Goal: Communication & Community: Answer question/provide support

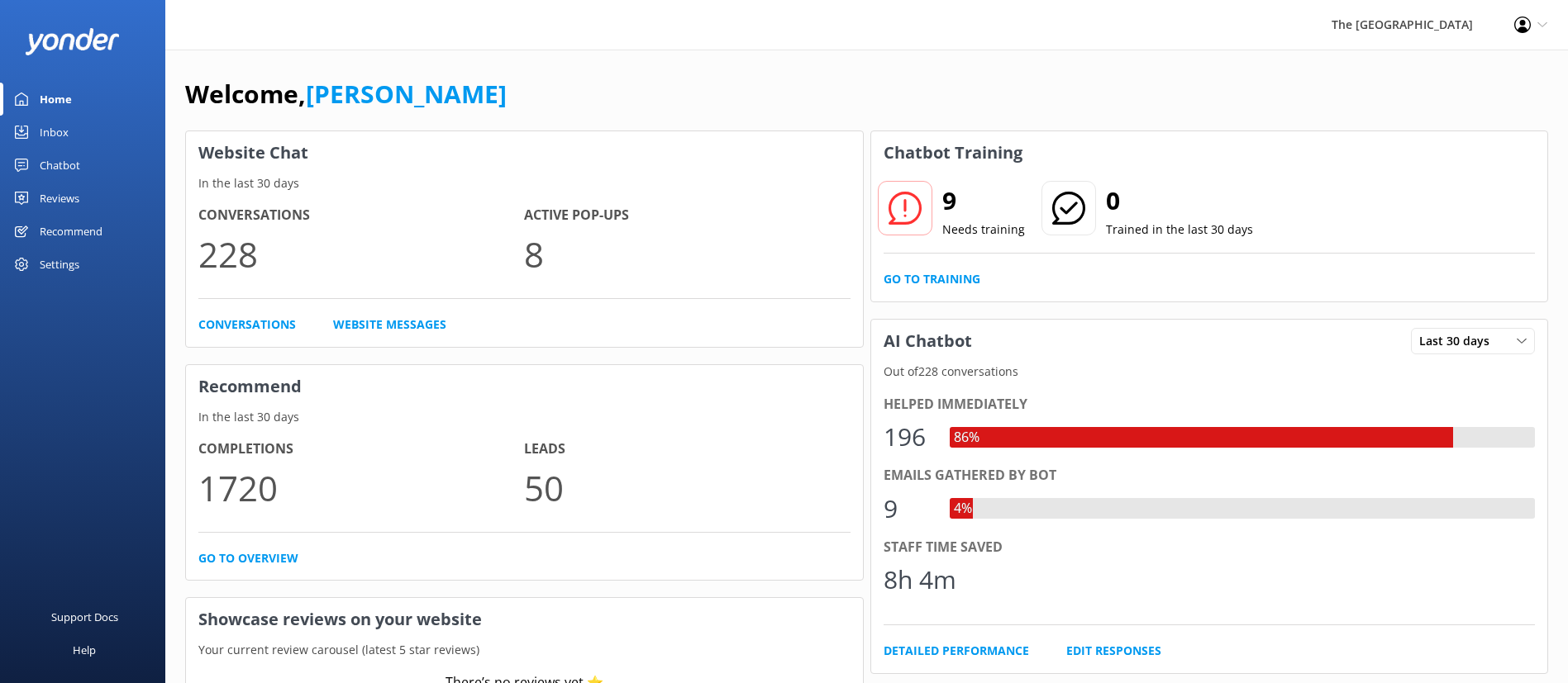
click at [51, 120] on div "Inbox" at bounding box center [54, 132] width 29 height 33
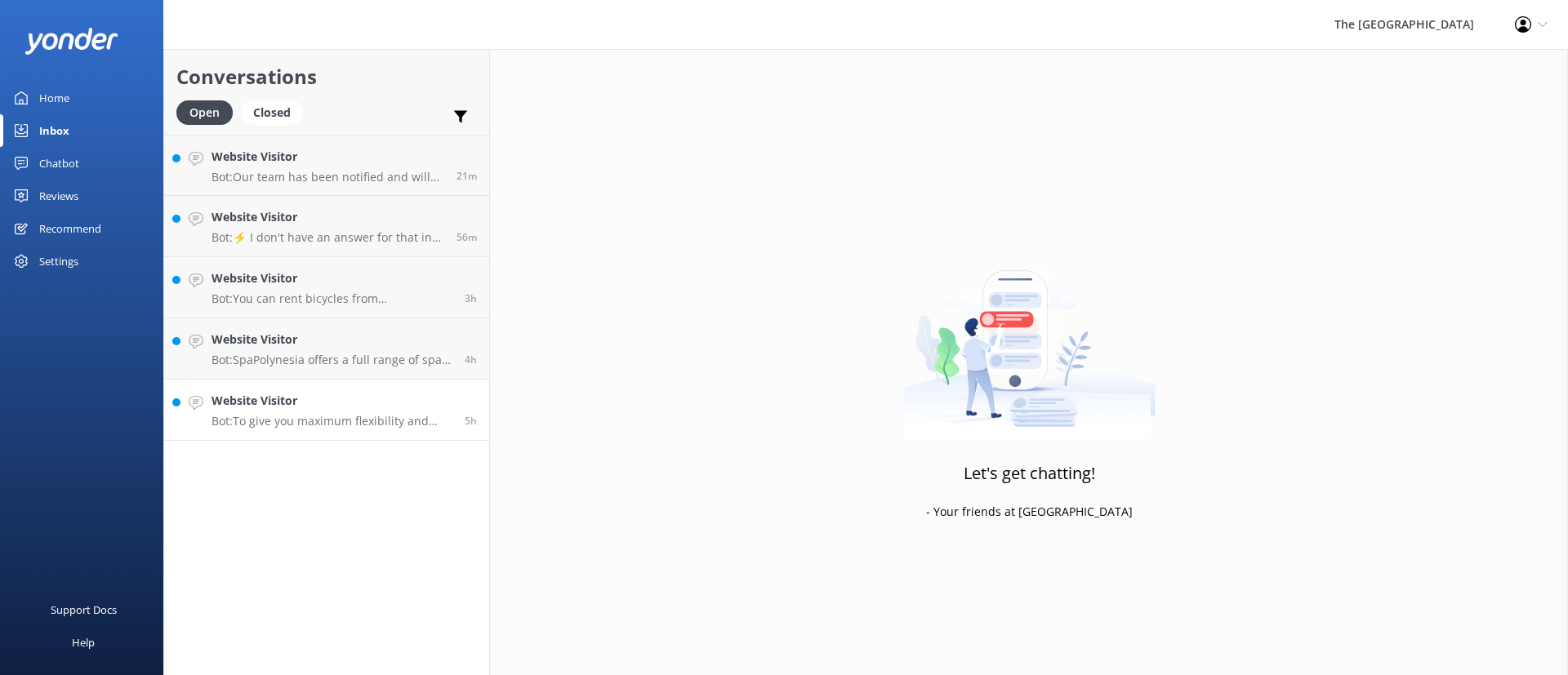
click at [375, 431] on link "Website Visitor Bot: To give you maximum flexibility and access to the best ava…" at bounding box center [326, 410] width 325 height 61
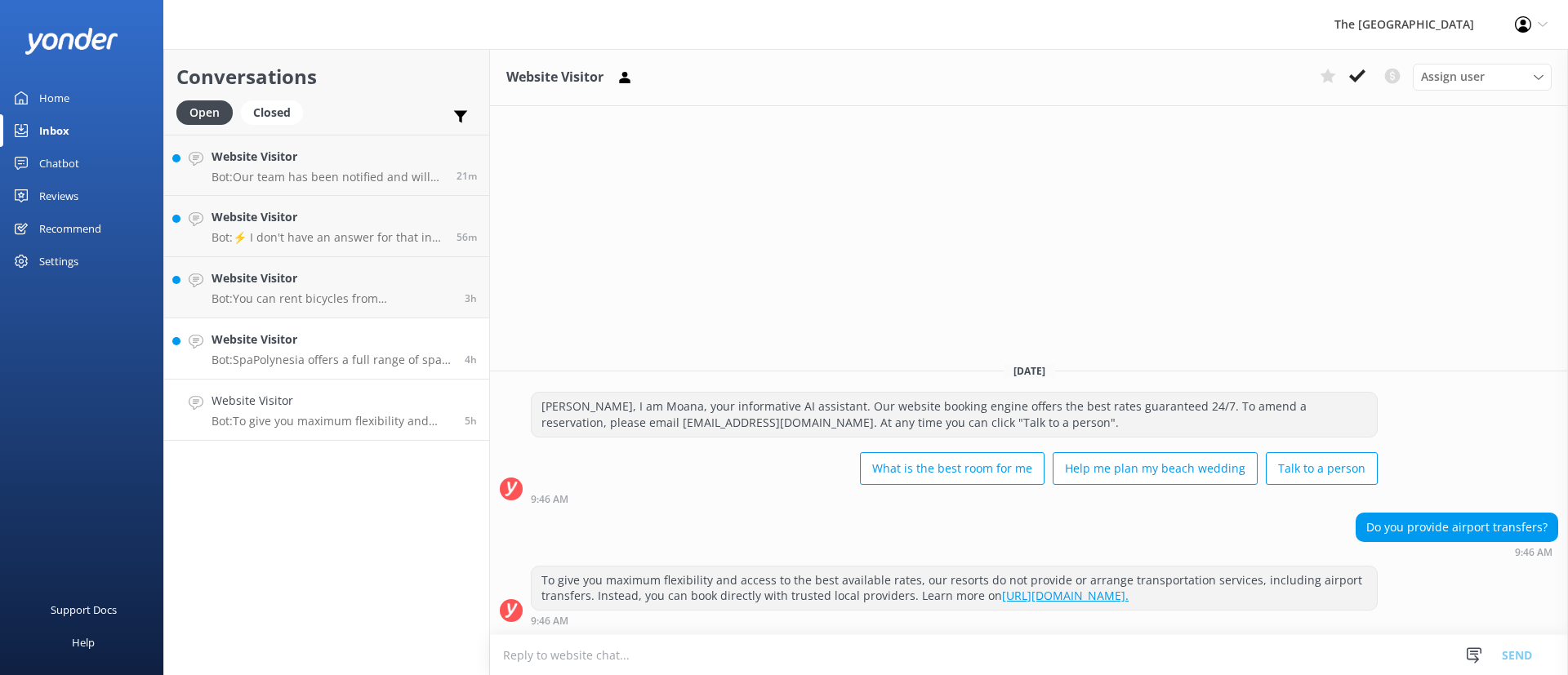
click at [314, 354] on p "Bot: SpaPolynesia offers a full range of spa treatments. It is open [DATE] to […" at bounding box center [331, 360] width 240 height 15
click at [298, 283] on h4 "Website Visitor" at bounding box center [331, 278] width 240 height 18
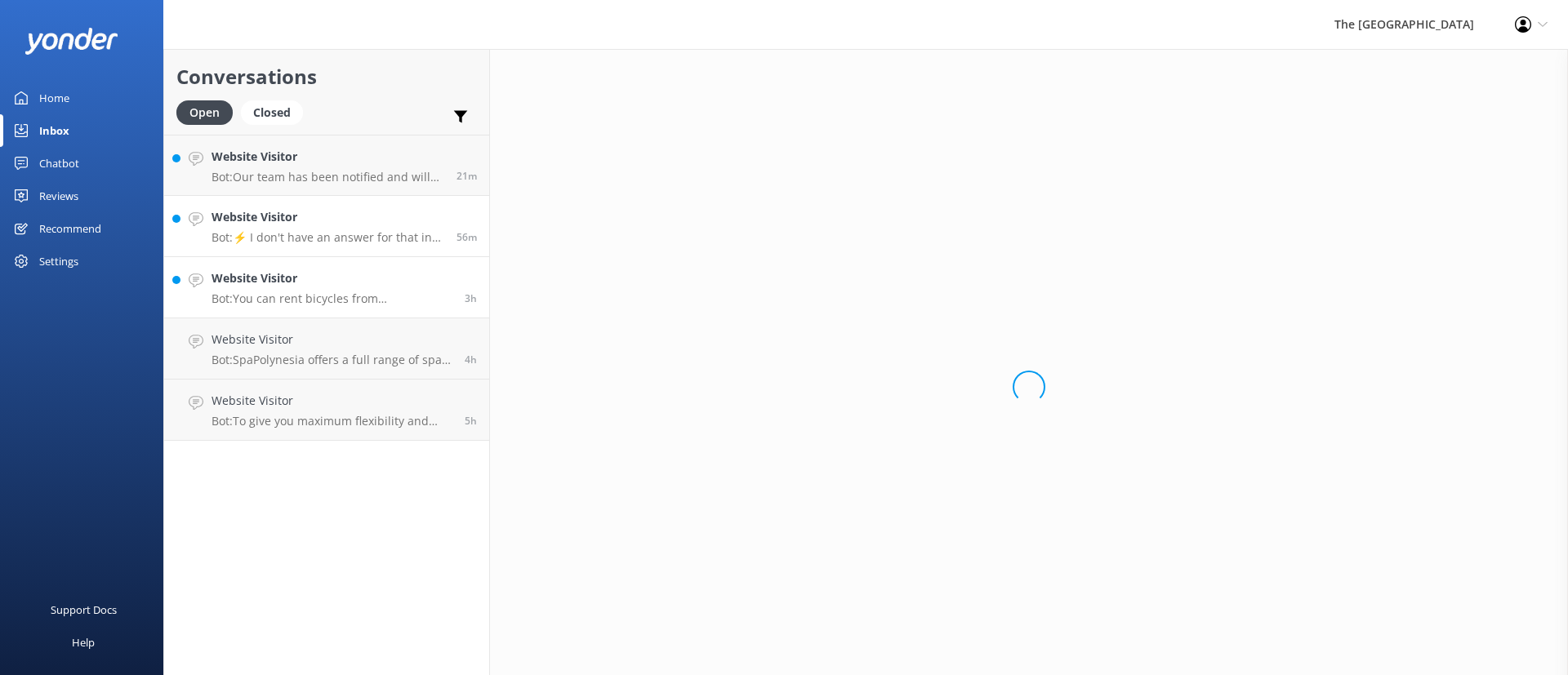
click at [302, 218] on h4 "Website Visitor" at bounding box center [327, 217] width 233 height 18
click at [314, 140] on link "Website Visitor Bot: Our team has been notified and will be with you as soon as…" at bounding box center [326, 165] width 325 height 61
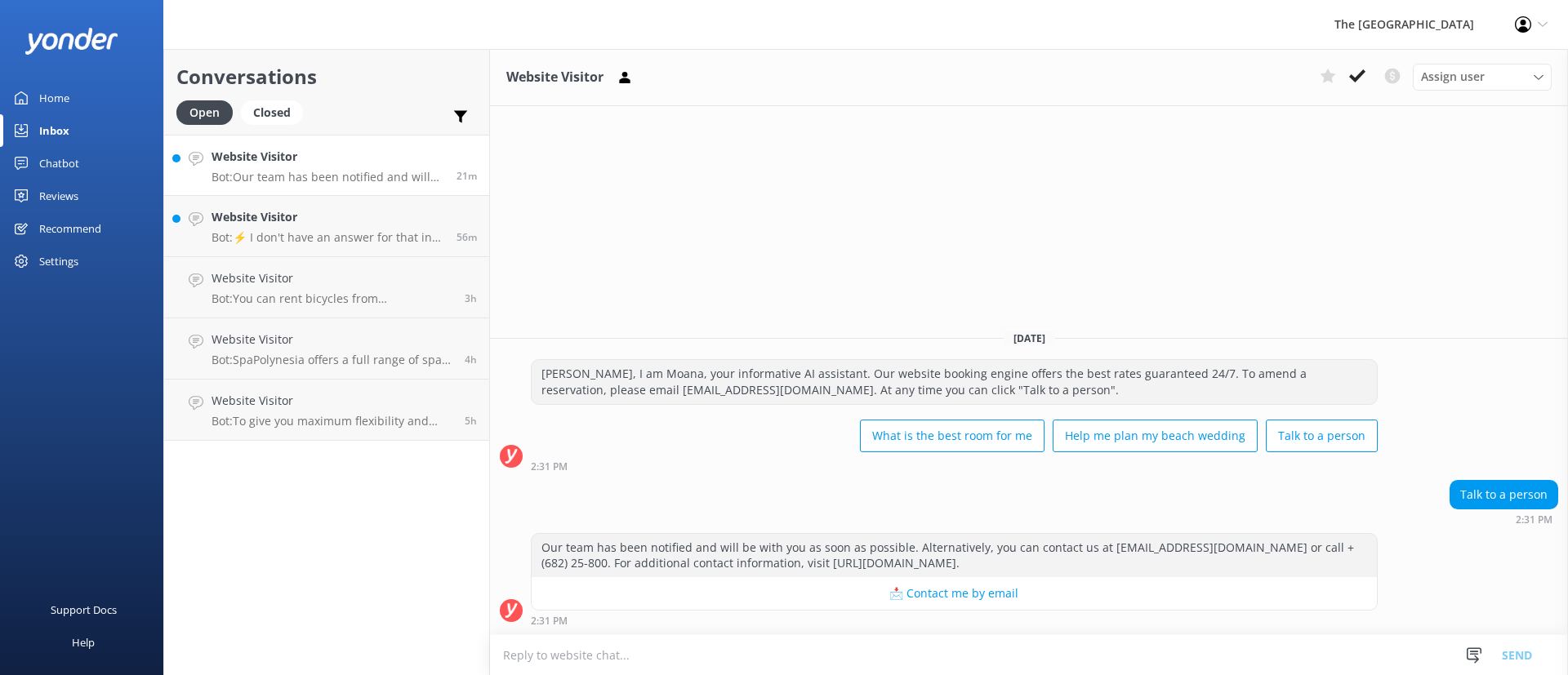
click at [318, 159] on h4 "Website Visitor" at bounding box center [327, 156] width 233 height 18
click at [747, 228] on div "Website Visitor Assign user Rarotongan Tata [PERSON_NAME] Laisa [PERSON_NAME] […" at bounding box center [1029, 362] width 1078 height 626
click at [820, 648] on textarea at bounding box center [1029, 655] width 1078 height 40
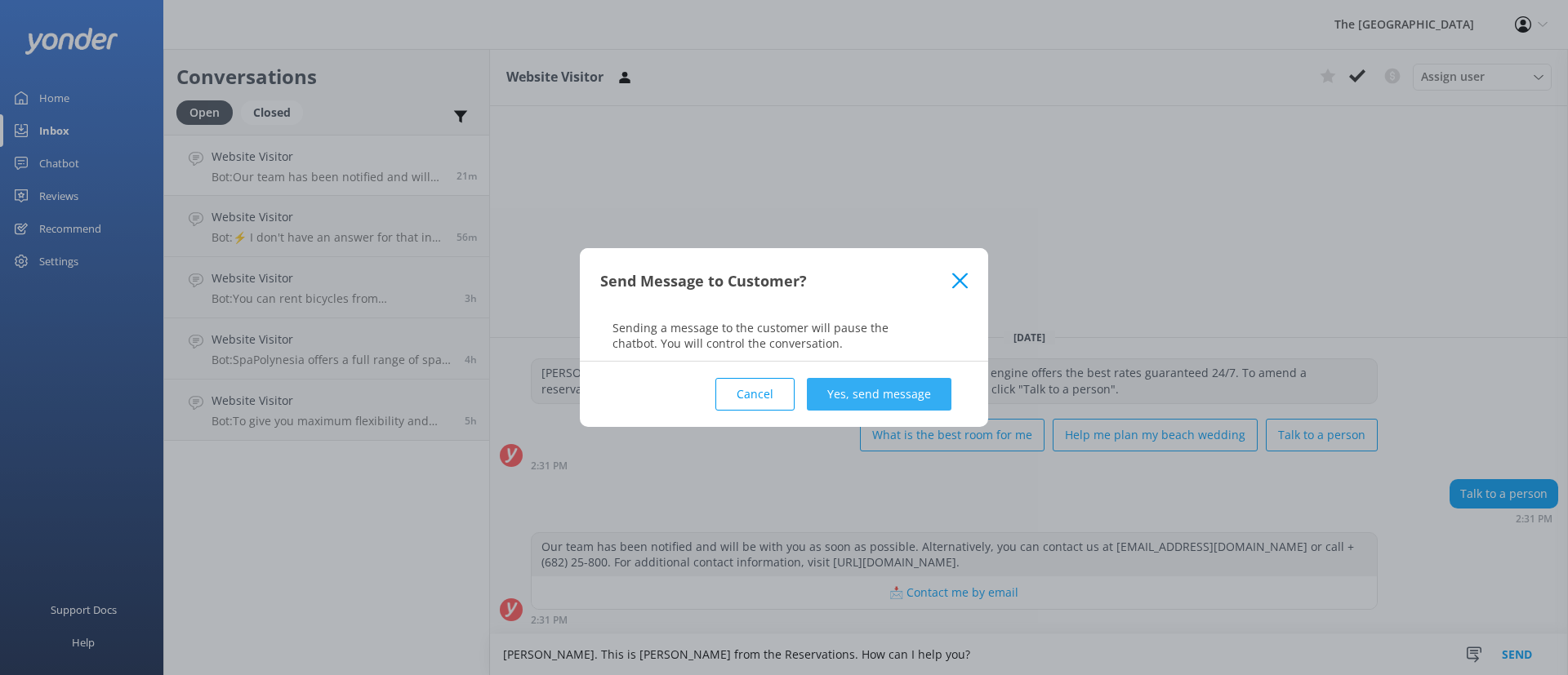
type textarea "[PERSON_NAME]. This is [PERSON_NAME] from the Reservations. How can I help you?"
click at [917, 392] on button "Yes, send message" at bounding box center [879, 394] width 144 height 33
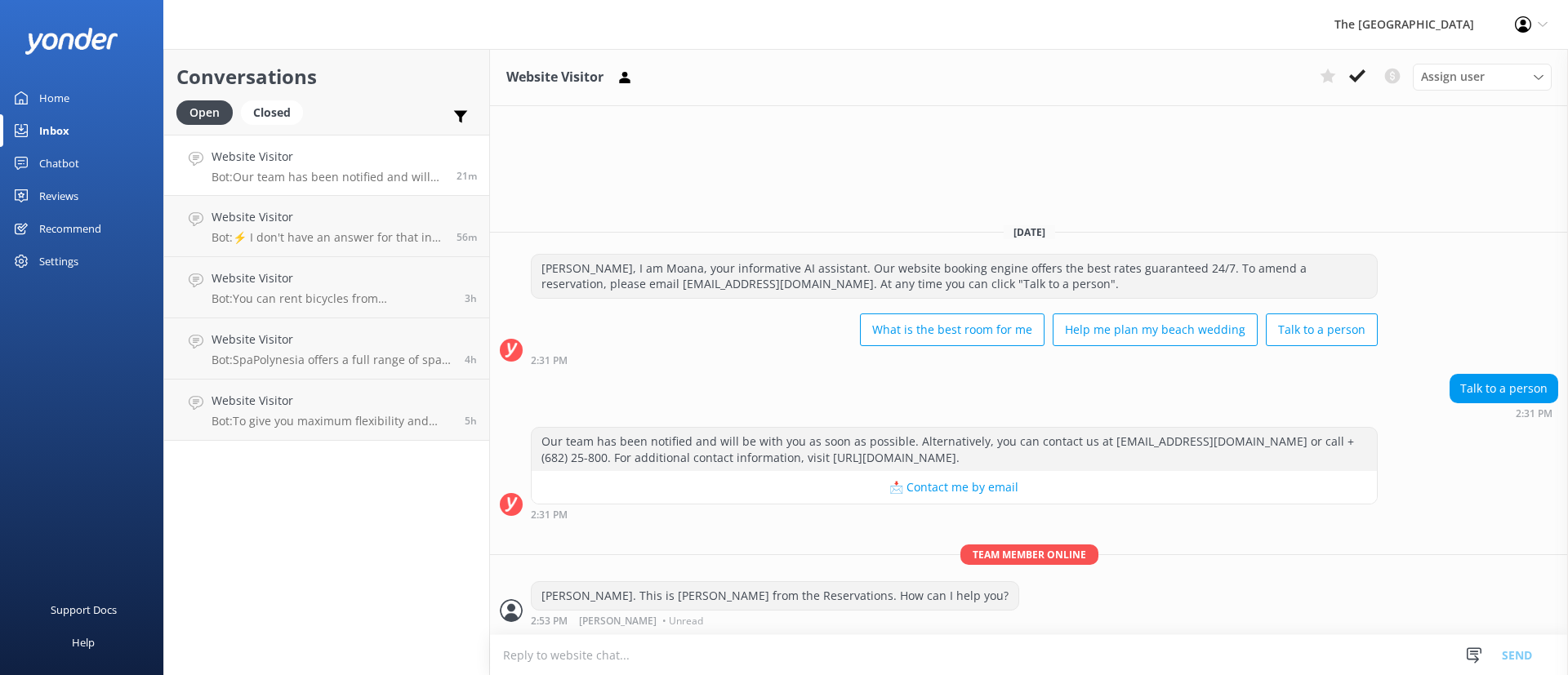
click at [335, 572] on div "Conversations Open Closed Important Converted Assigned to me Unassigned Website…" at bounding box center [326, 362] width 326 height 626
click at [391, 420] on p "Bot: To give you maximum flexibility and access to the best available rates, ou…" at bounding box center [331, 421] width 240 height 15
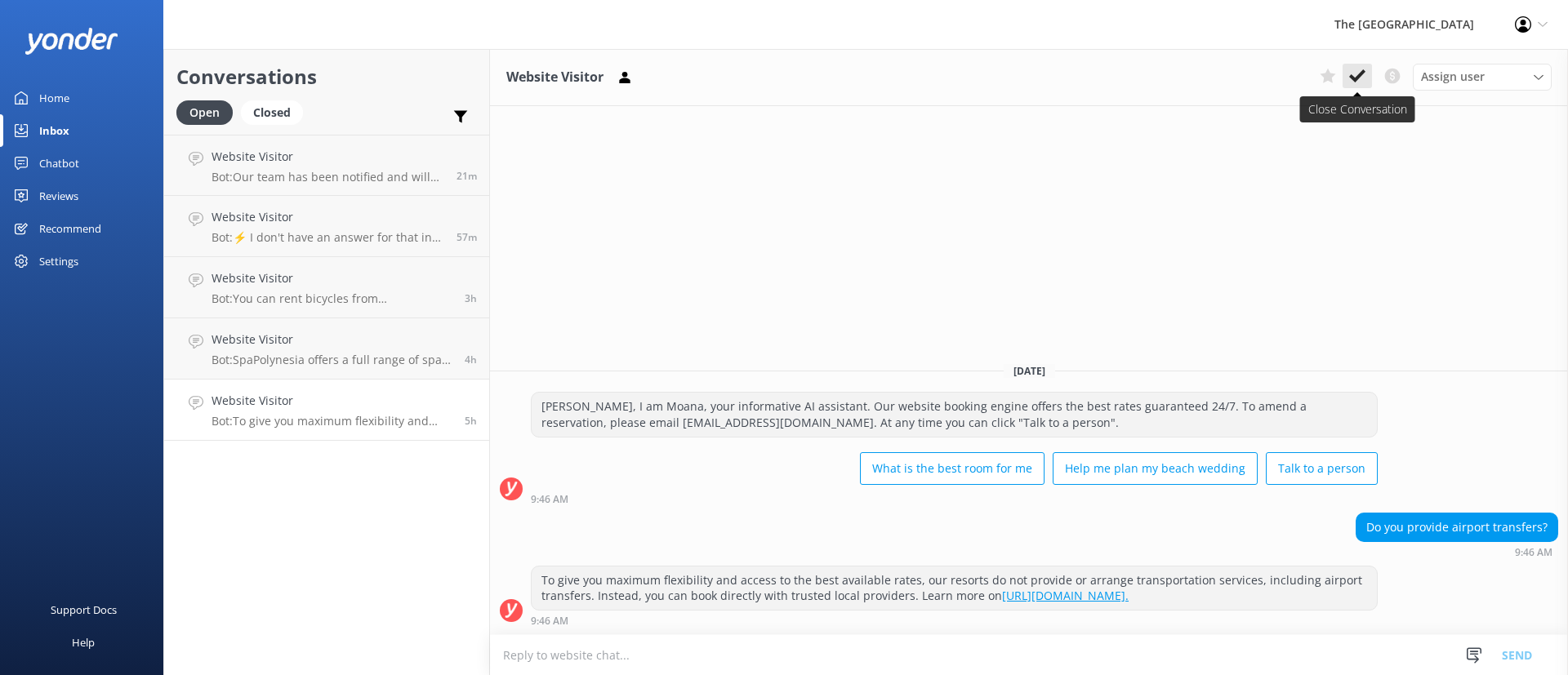
click at [1351, 76] on use at bounding box center [1357, 76] width 16 height 13
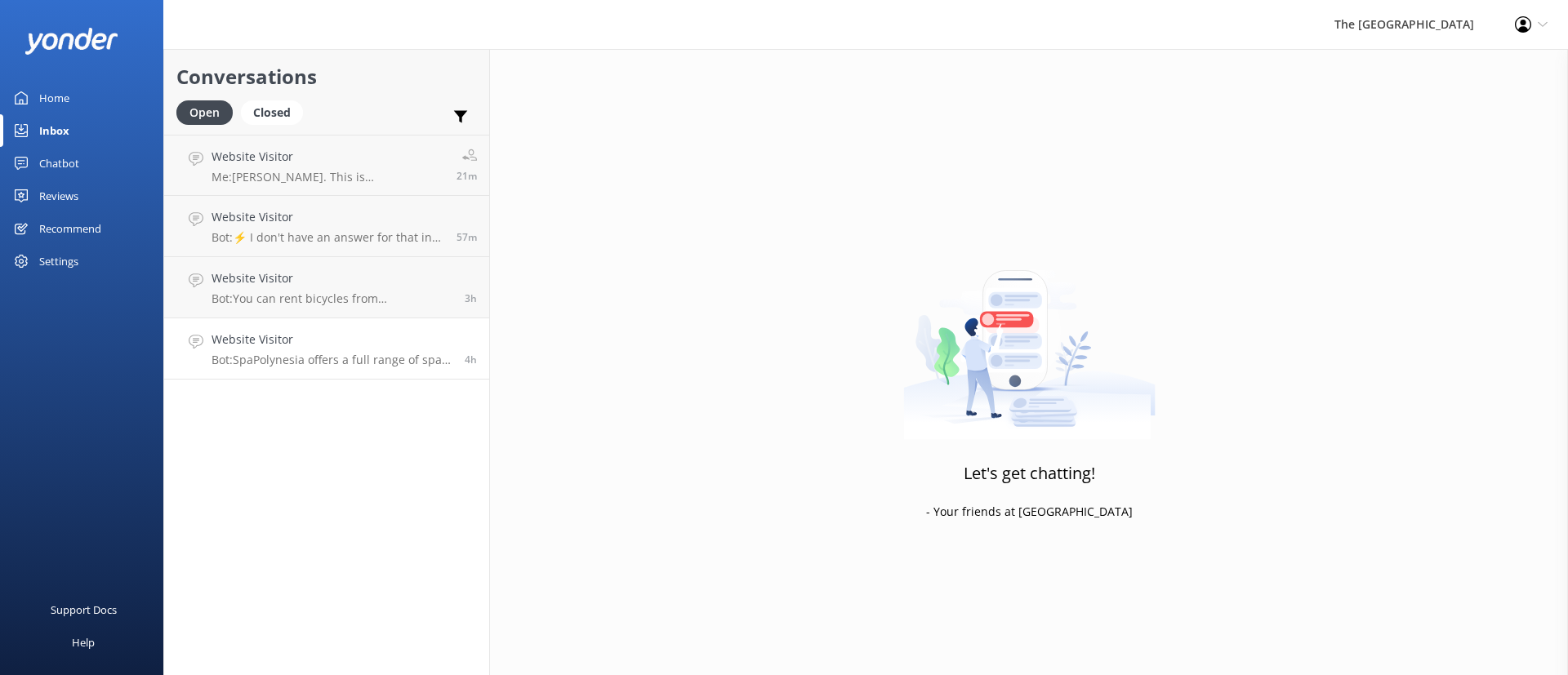
click at [278, 356] on p "Bot: SpaPolynesia offers a full range of spa treatments. It is open [DATE] to […" at bounding box center [331, 360] width 240 height 15
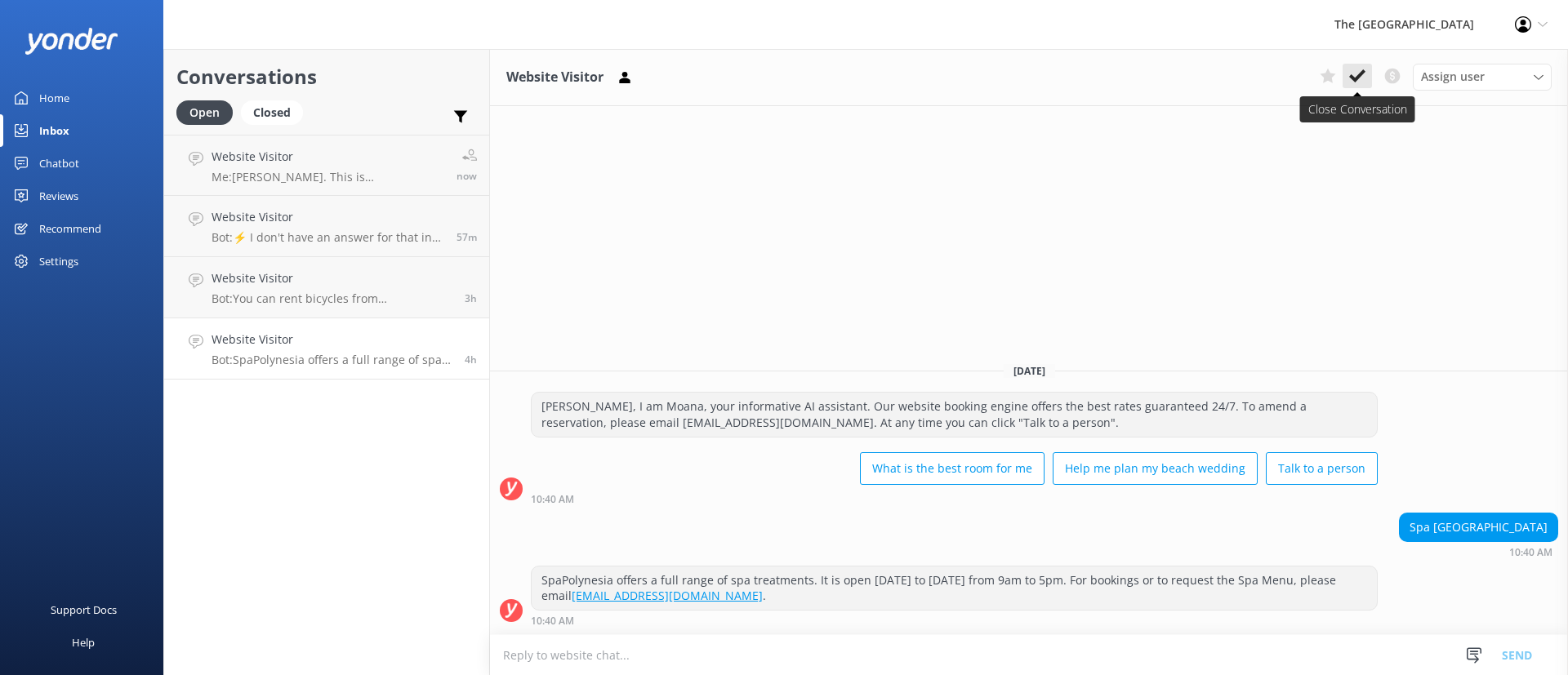
click at [1352, 85] on button at bounding box center [1357, 76] width 29 height 25
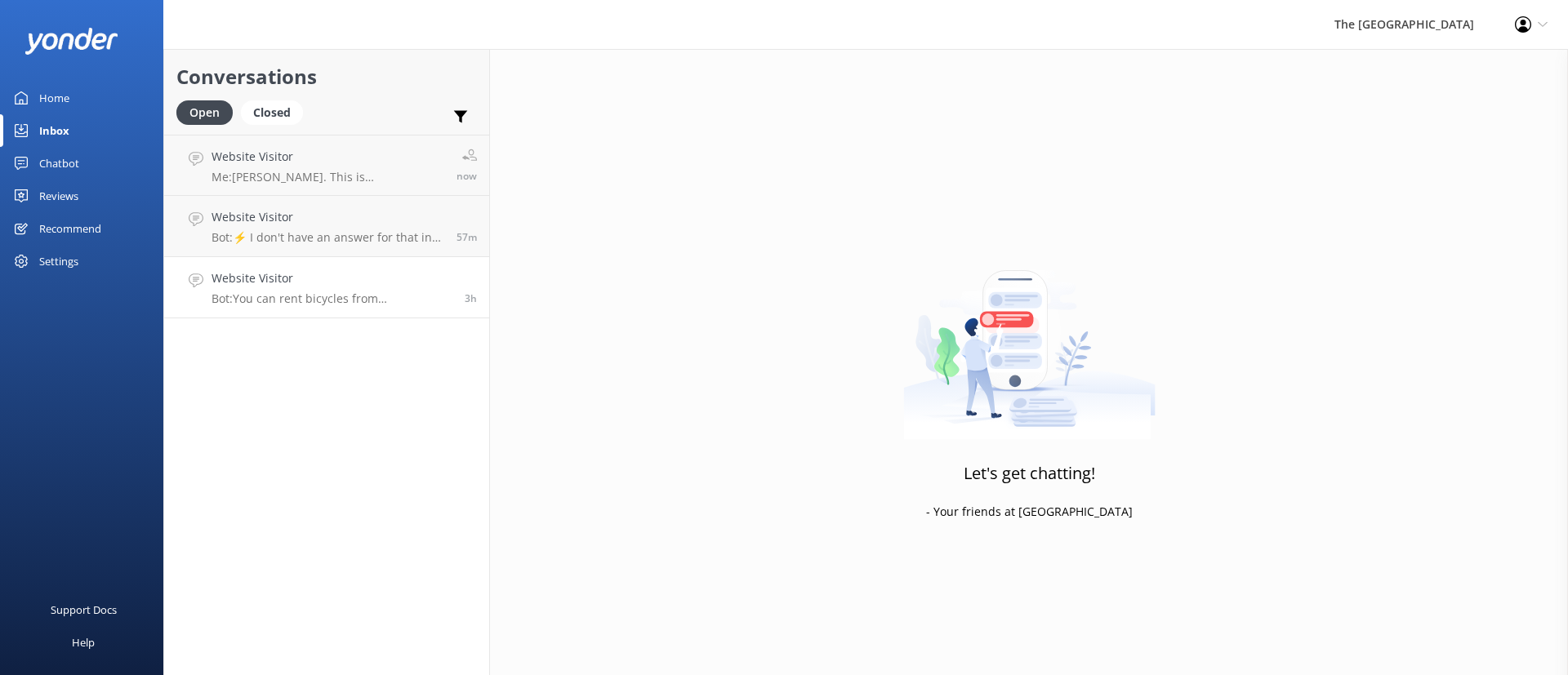
click at [250, 272] on h4 "Website Visitor" at bounding box center [331, 278] width 240 height 18
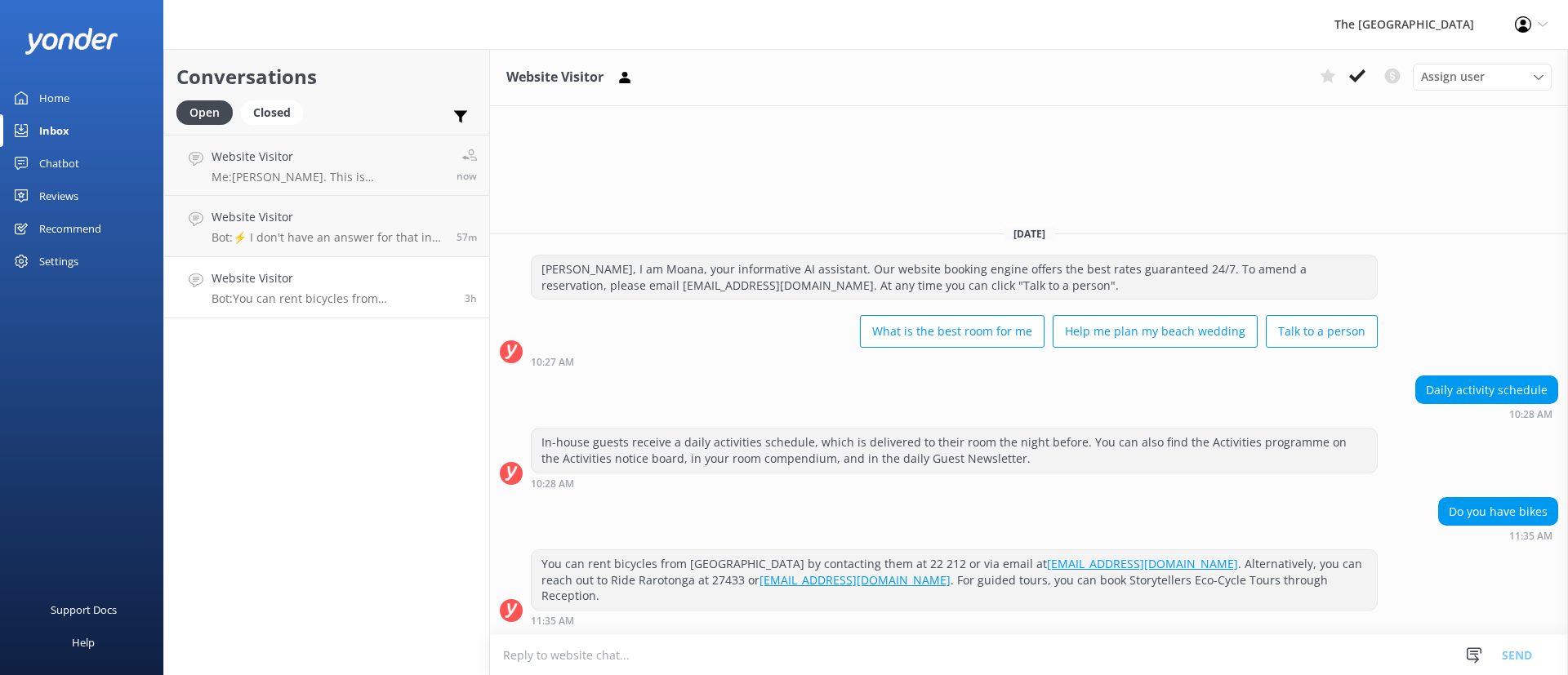
drag, startPoint x: 1363, startPoint y: 65, endPoint x: 1211, endPoint y: 117, distance: 160.6
click at [1362, 65] on button at bounding box center [1357, 76] width 29 height 25
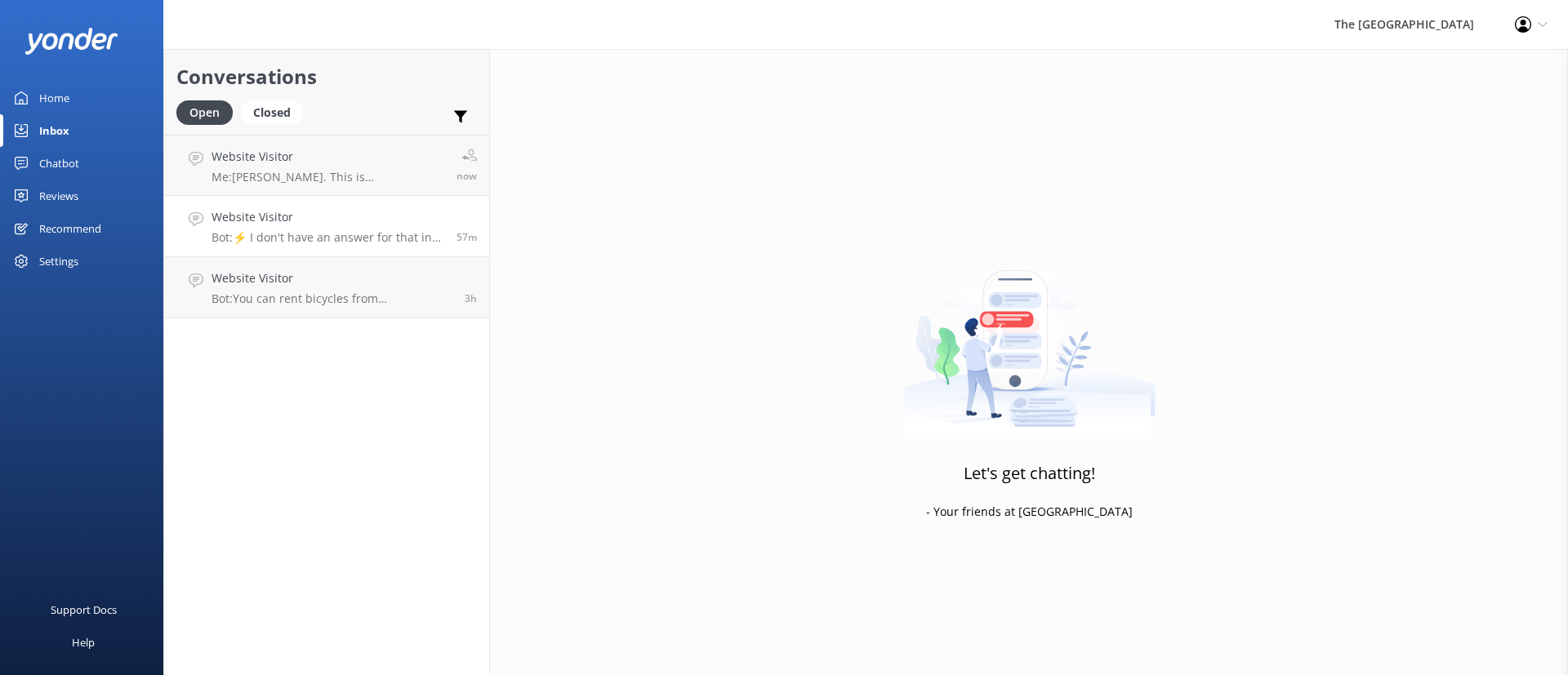
click at [304, 235] on p "Bot: ⚡ I don't have an answer for that in my knowledge base. Please try and rep…" at bounding box center [327, 238] width 233 height 15
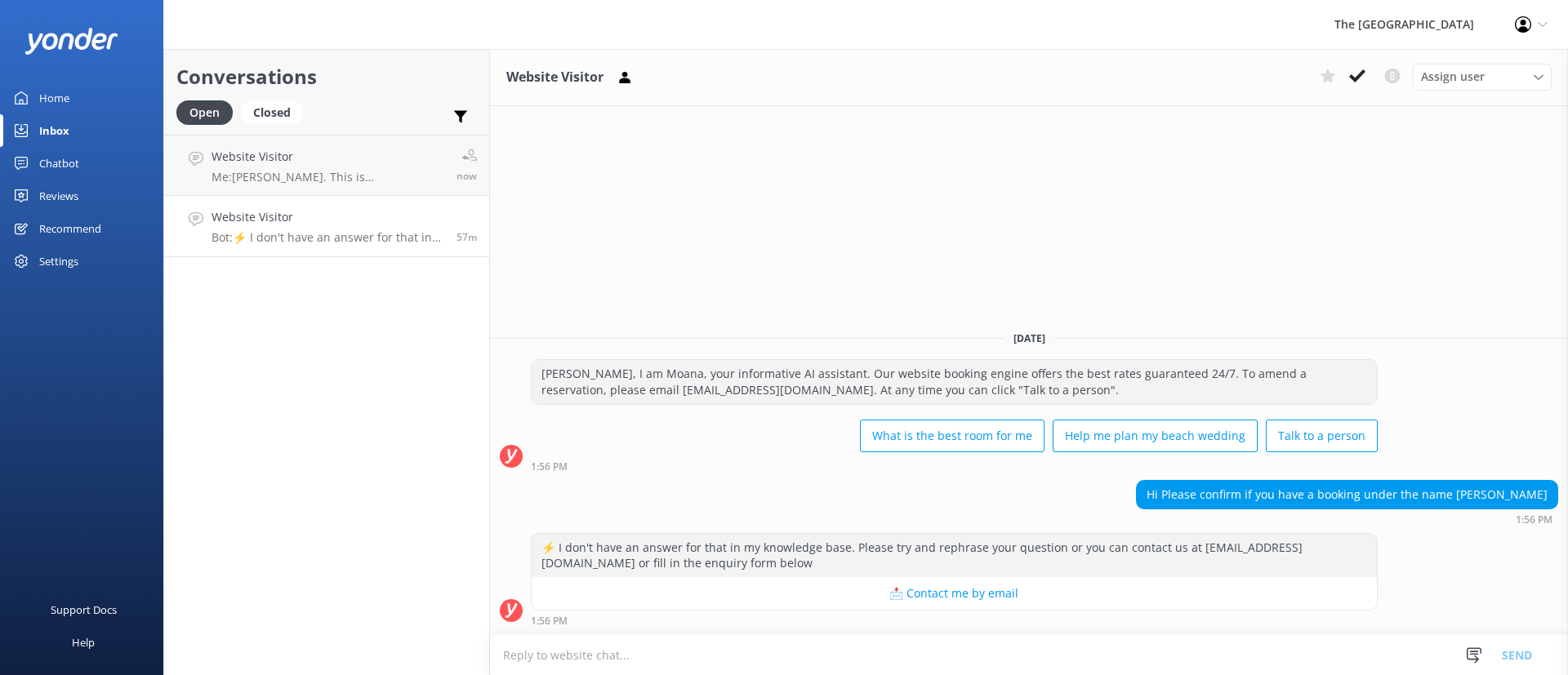
click at [1366, 73] on button at bounding box center [1357, 76] width 29 height 25
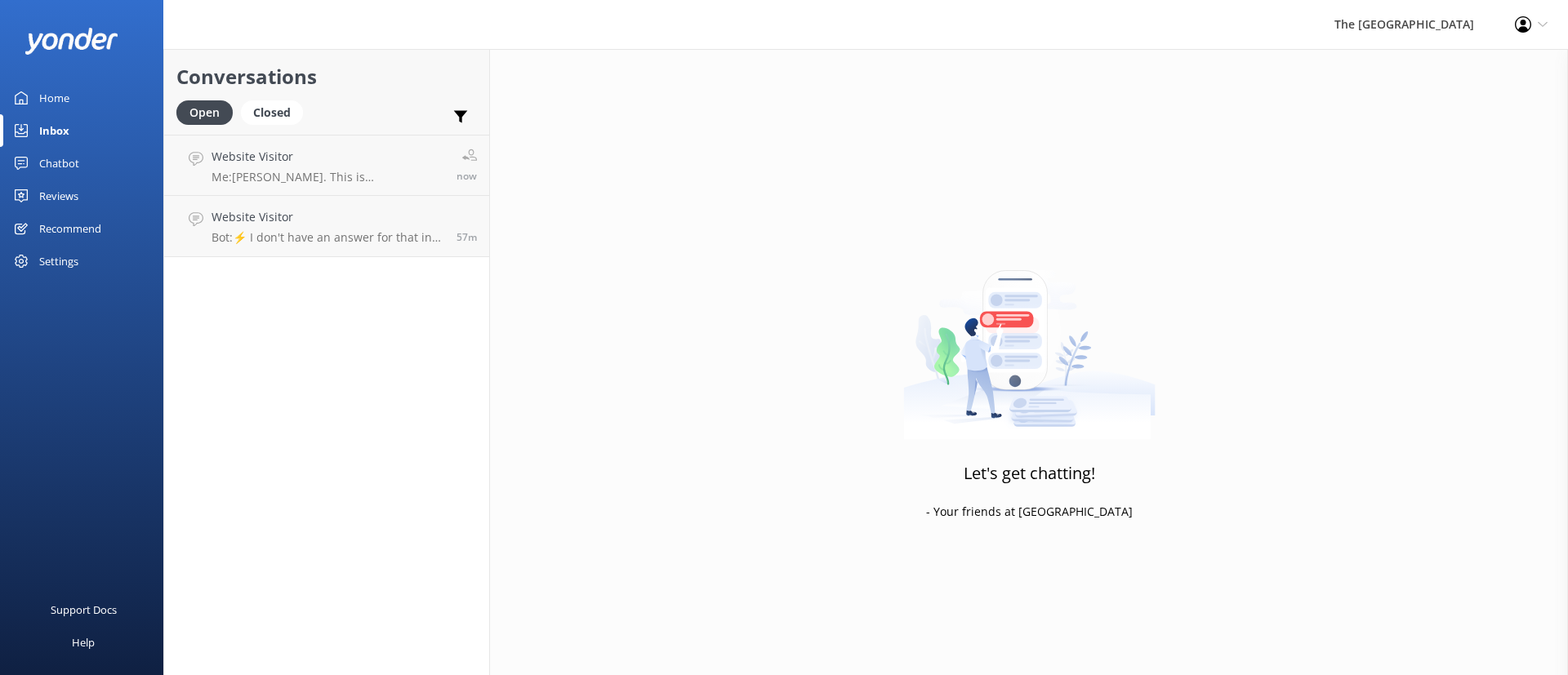
click at [896, 269] on div "Let's get chatting! - Your friends at [GEOGRAPHIC_DATA]" at bounding box center [1029, 387] width 1078 height 675
click at [580, 272] on div "Let's get chatting! - Your friends at [GEOGRAPHIC_DATA]" at bounding box center [1029, 387] width 1078 height 675
